Goal: Understand process/instructions: Learn how to perform a task or action

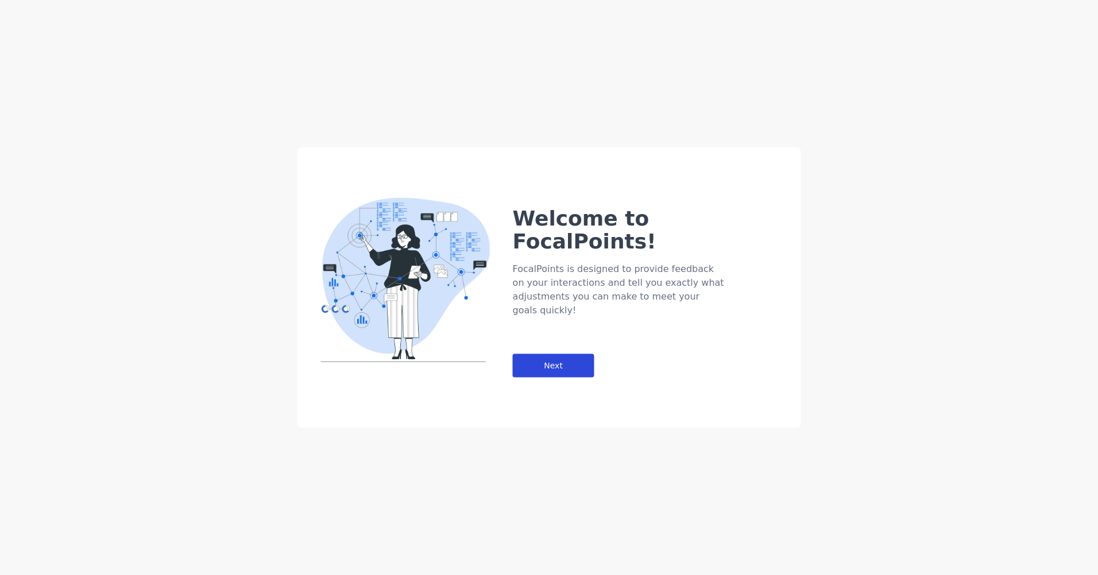
click at [564, 354] on div "Next" at bounding box center [554, 366] width 82 height 24
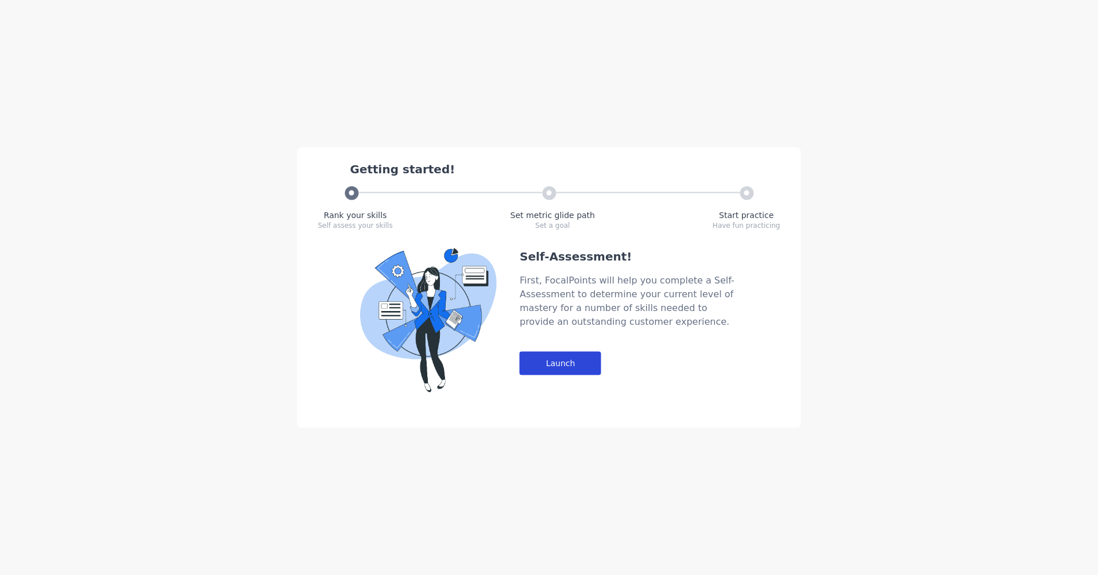
click at [564, 354] on div "Launch" at bounding box center [561, 364] width 82 height 24
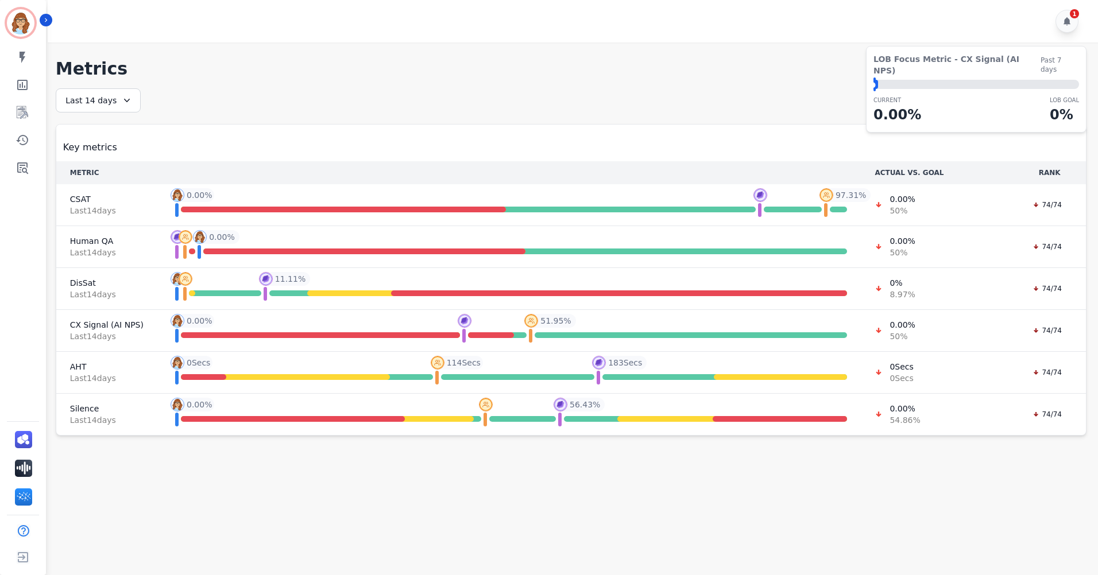
click at [763, 92] on div "**********" at bounding box center [571, 261] width 1031 height 347
